Goal: Task Accomplishment & Management: Use online tool/utility

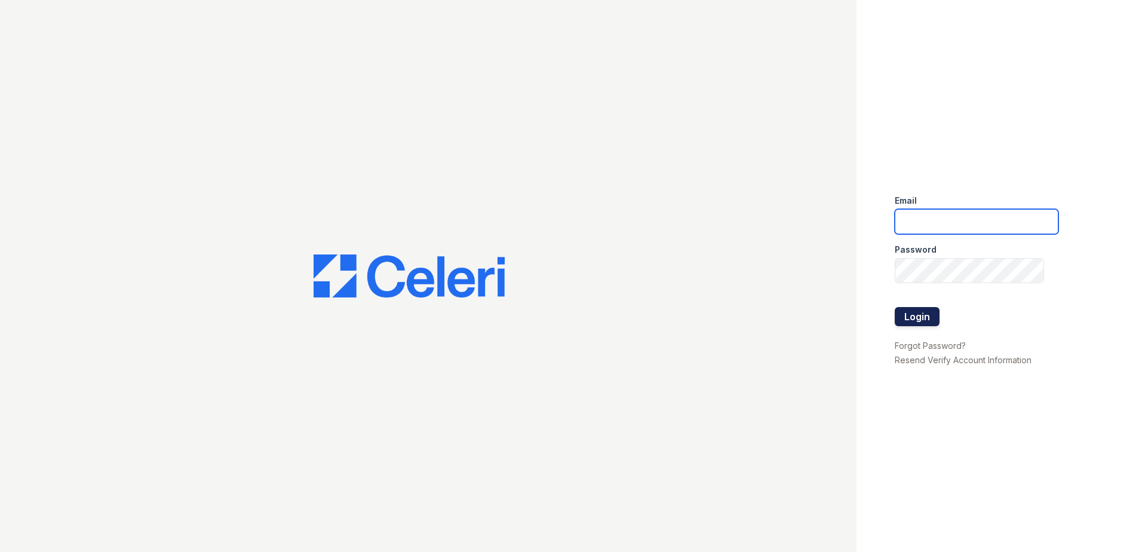
type input "summer.clark@trinity-pm.com"
click at [902, 321] on button "Login" at bounding box center [917, 316] width 45 height 19
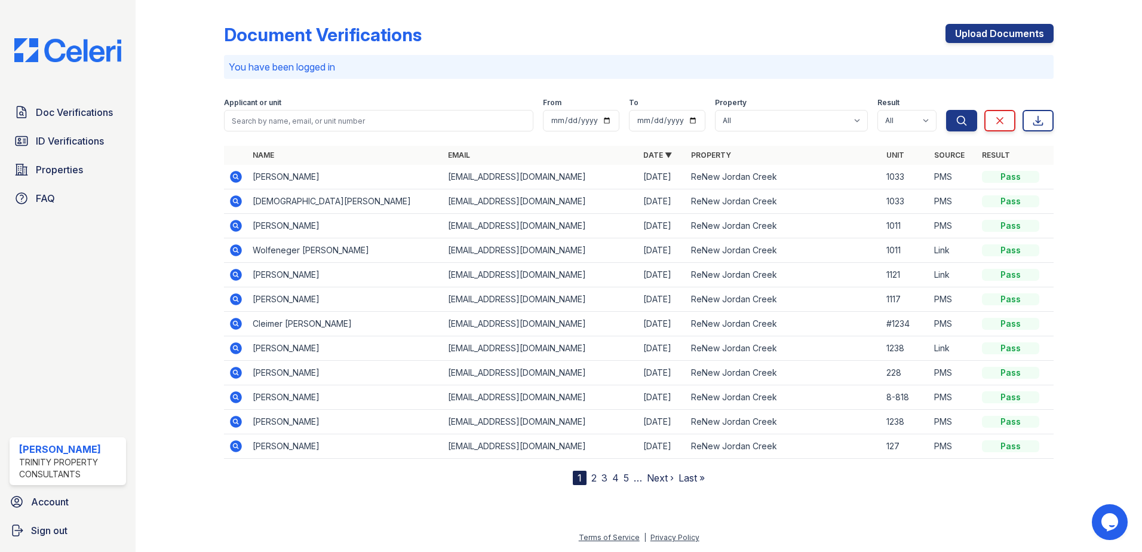
click at [63, 144] on span "ID Verifications" at bounding box center [70, 141] width 68 height 14
